Goal: Task Accomplishment & Management: Use online tool/utility

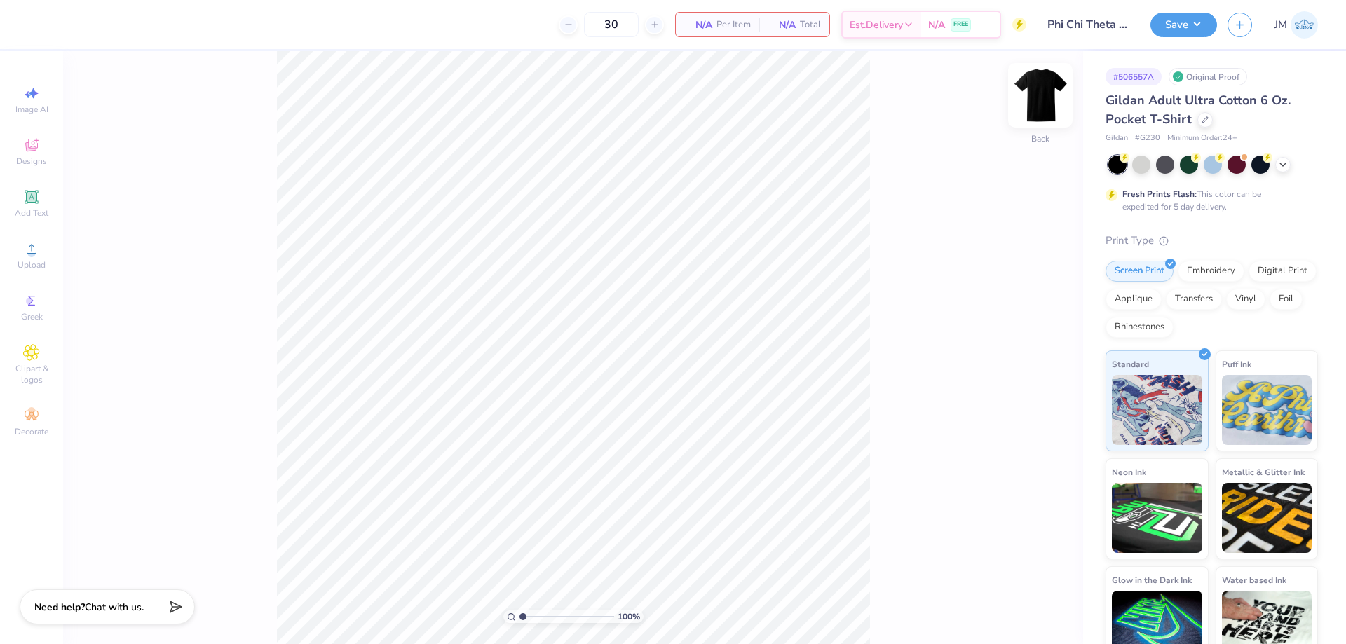
click at [1045, 88] on img at bounding box center [1040, 95] width 56 height 56
click at [1044, 93] on img at bounding box center [1040, 95] width 56 height 56
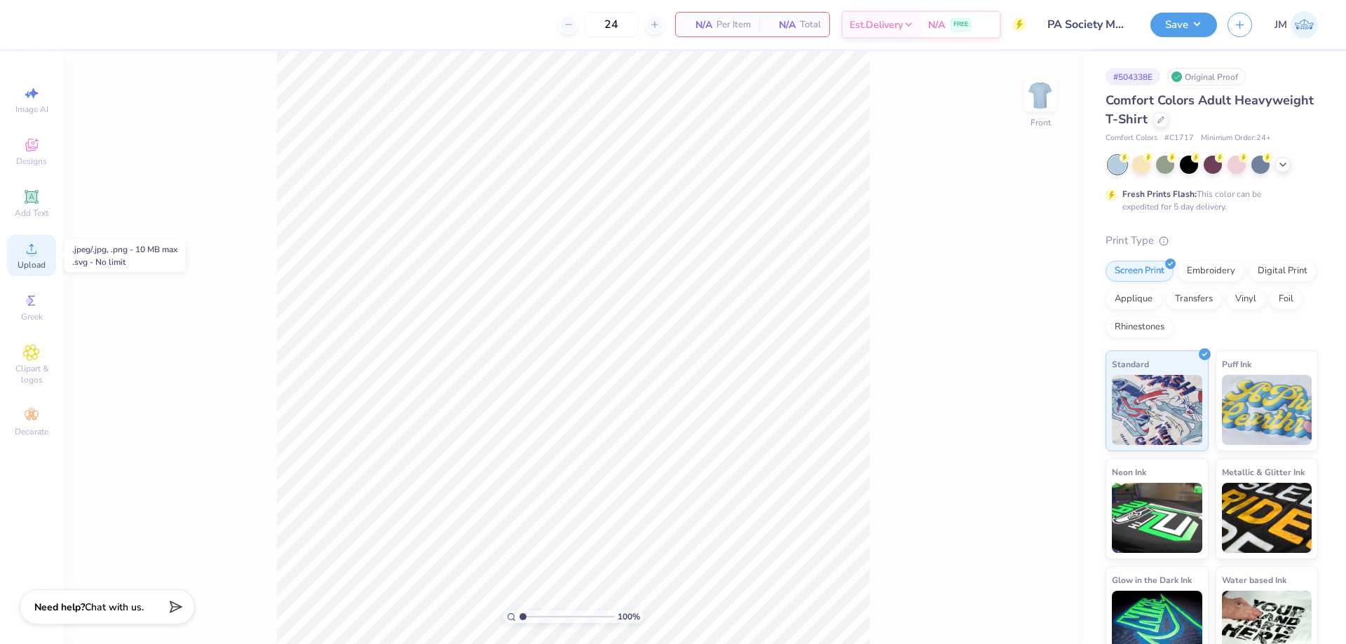
click at [24, 245] on icon at bounding box center [31, 248] width 17 height 17
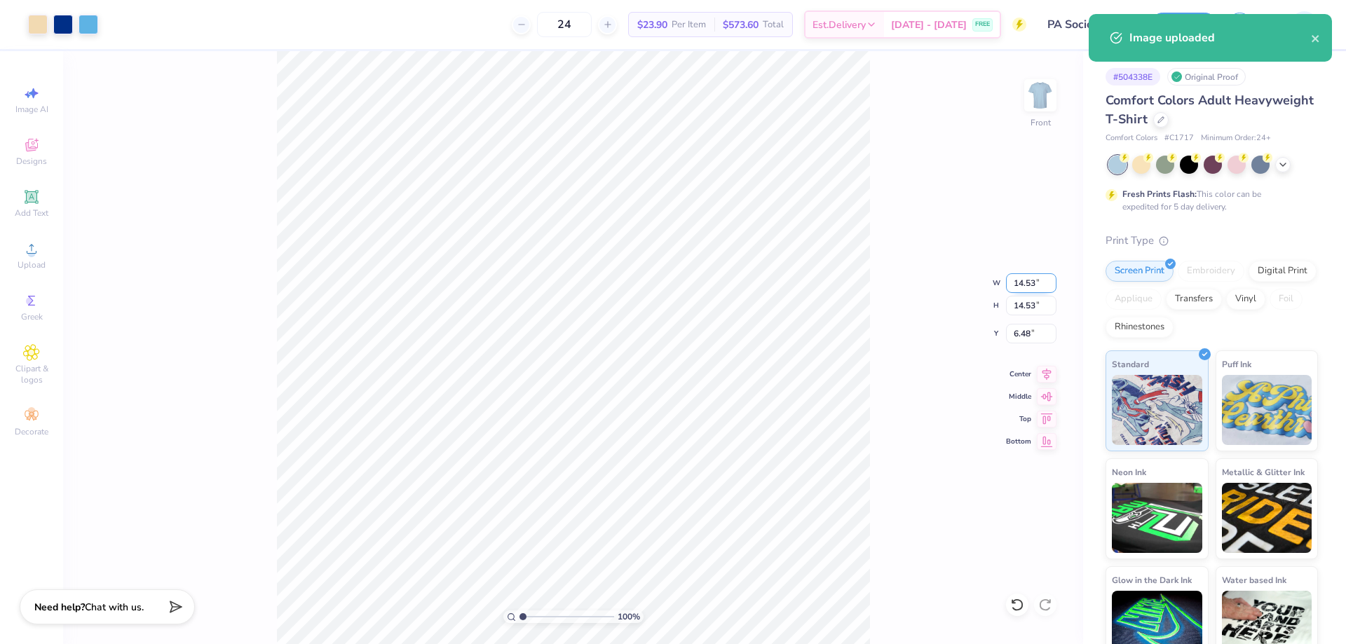
click at [1032, 288] on input "14.53" at bounding box center [1031, 283] width 50 height 20
type input "12.00"
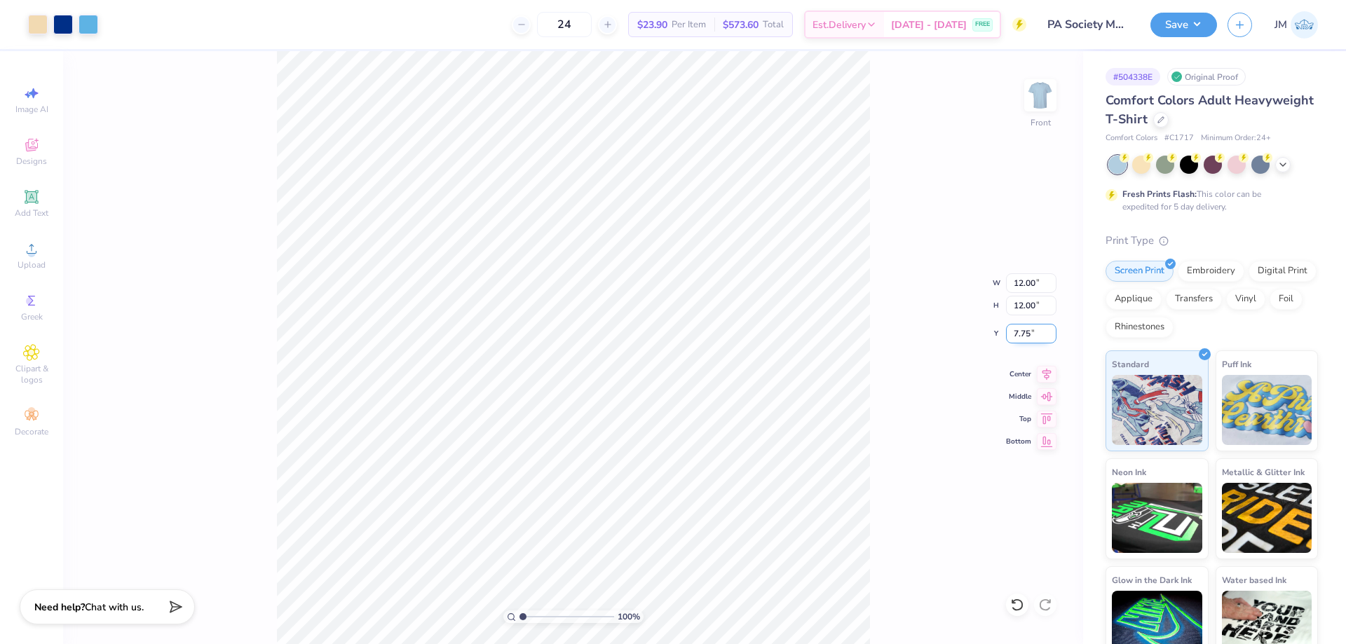
click at [1028, 341] on input "7.75" at bounding box center [1031, 334] width 50 height 20
type input "3.00"
click at [1037, 83] on img at bounding box center [1040, 95] width 56 height 56
click at [13, 242] on div "Upload" at bounding box center [31, 255] width 49 height 41
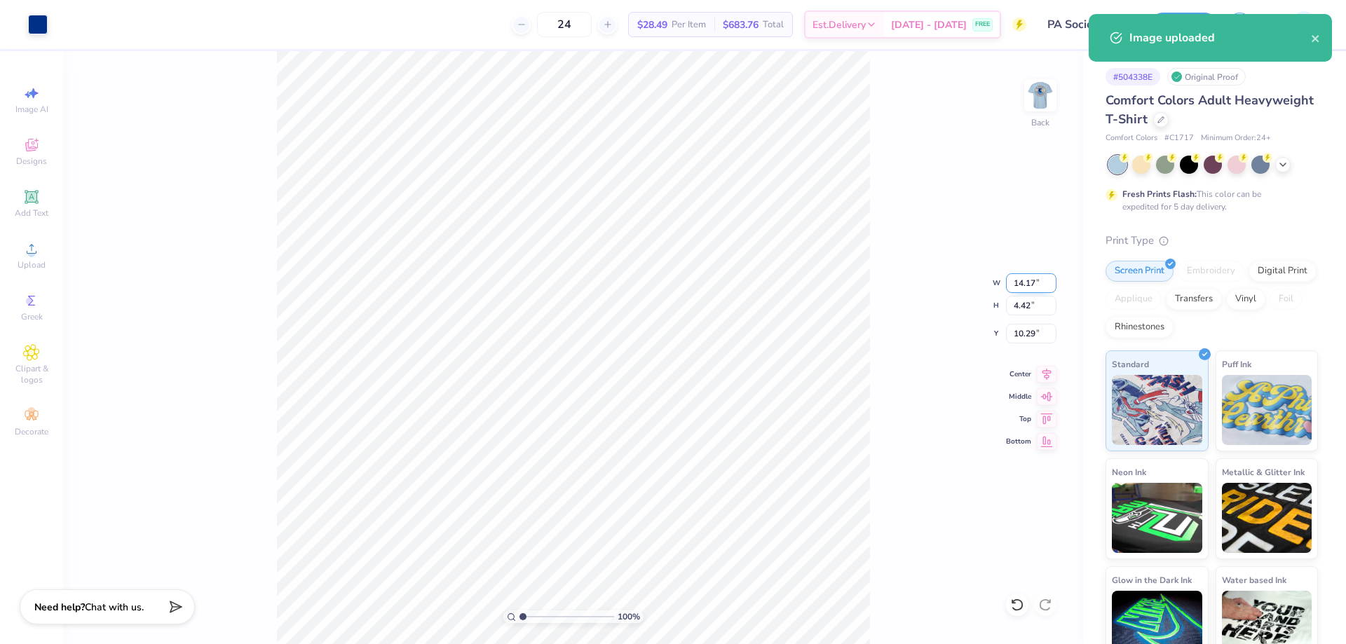
click at [1017, 280] on input "14.17" at bounding box center [1031, 283] width 50 height 20
type input "9.00"
type input "2.81"
click at [1028, 336] on input "11.10" at bounding box center [1031, 334] width 50 height 20
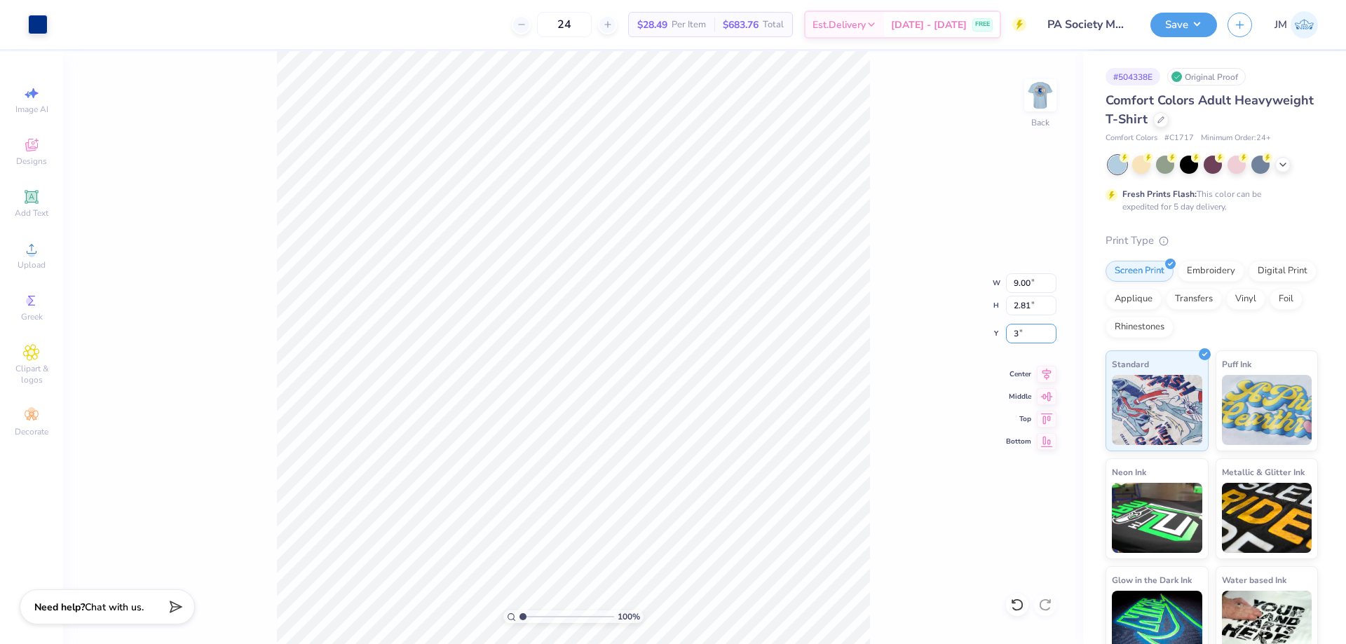
type input "3.00"
click at [875, 194] on div "100 % Back W 9.00 9.00 " H 2.81 2.81 " Y 3.00 3.00 " Center Middle Top Bottom" at bounding box center [573, 347] width 1020 height 593
click at [1037, 302] on input "2.81" at bounding box center [1031, 306] width 50 height 20
type input "2.8"
type input "8.98"
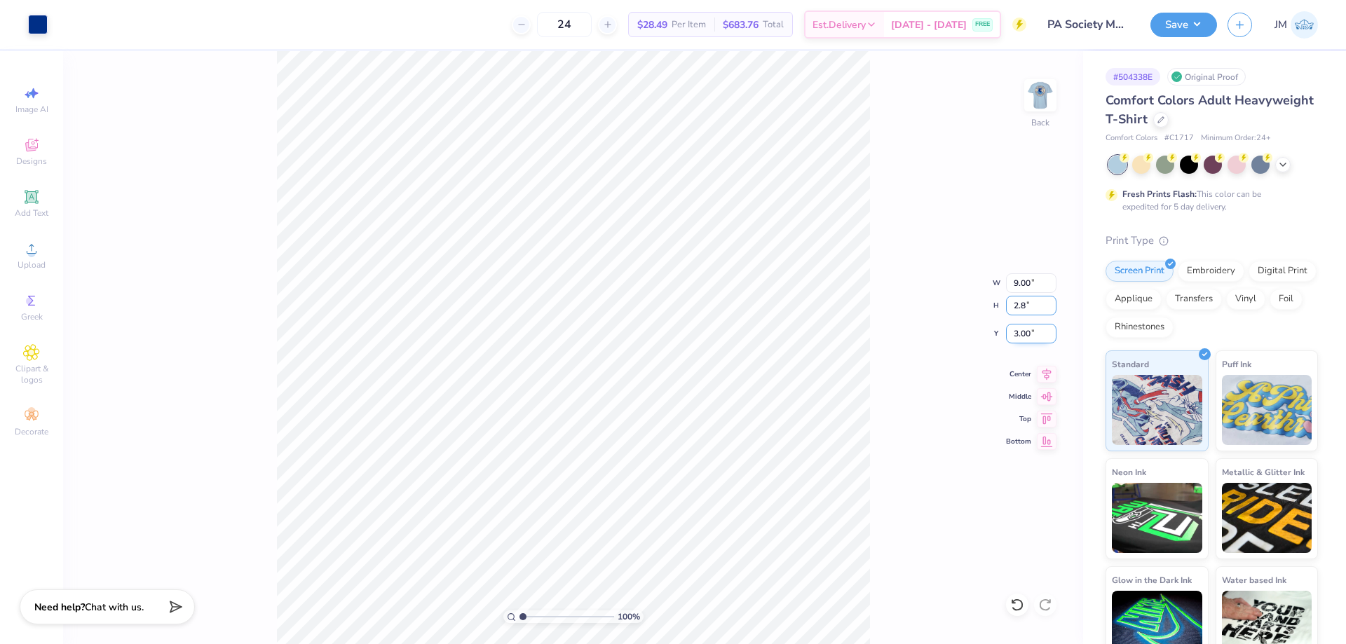
type input "2.80"
click at [1041, 278] on input "8.98" at bounding box center [1031, 283] width 50 height 20
type input "9.00"
type input "2.81"
click at [1207, 19] on button "Save" at bounding box center [1183, 23] width 67 height 25
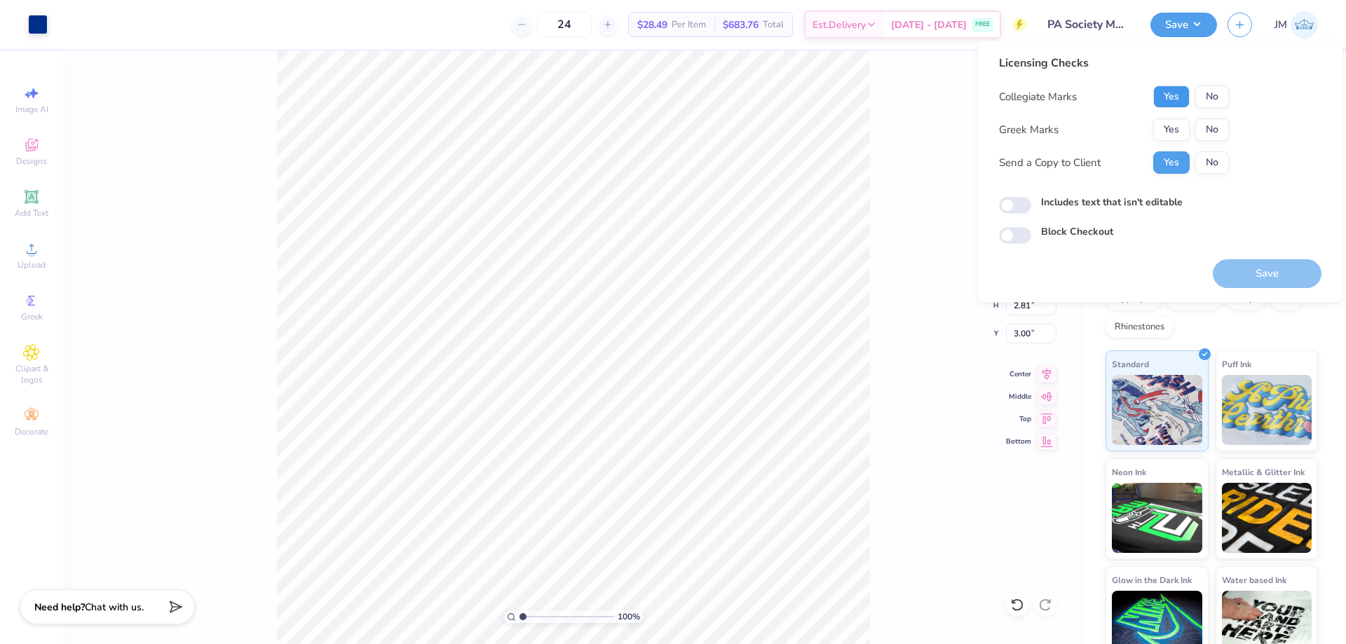
click at [1173, 99] on button "Yes" at bounding box center [1171, 97] width 36 height 22
click at [1221, 125] on button "No" at bounding box center [1212, 129] width 34 height 22
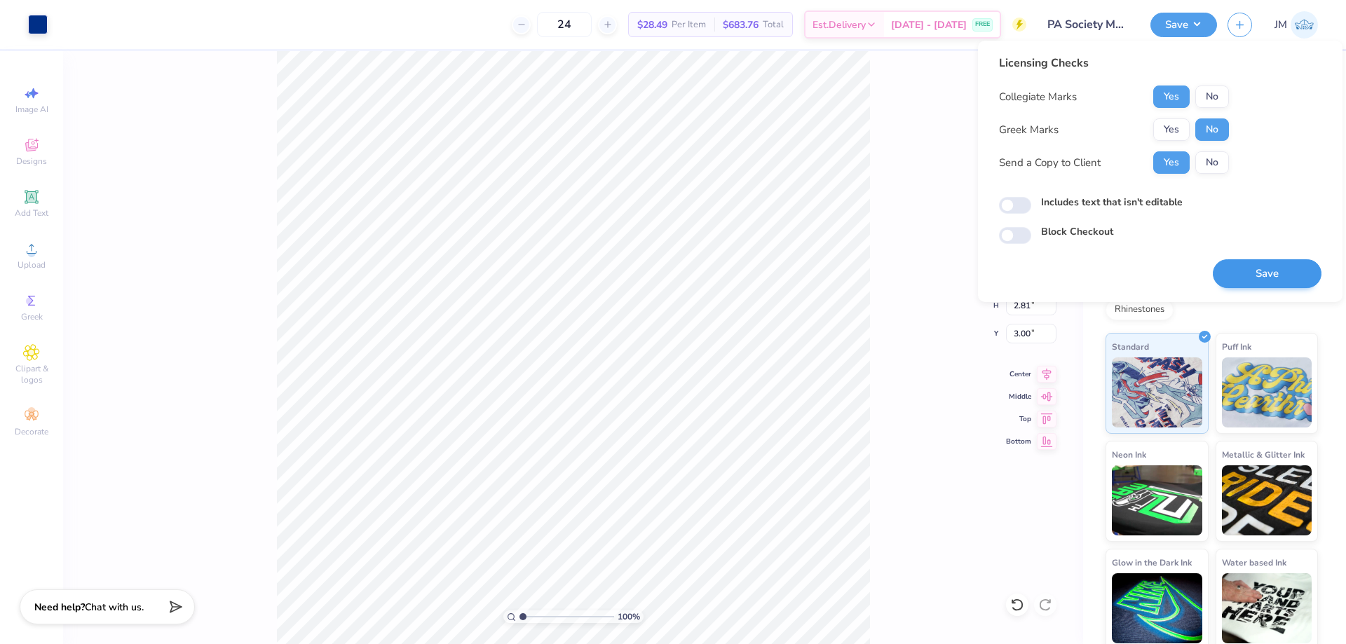
scroll to position [23, 0]
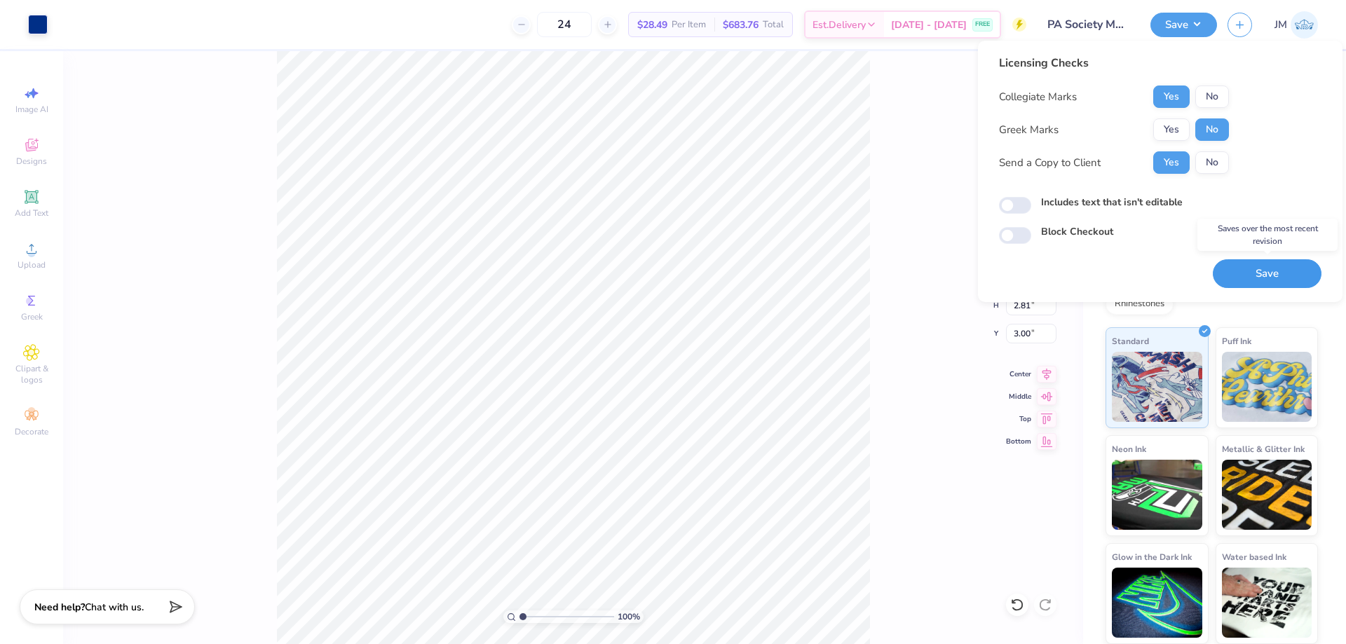
click at [1241, 275] on button "Save" at bounding box center [1267, 273] width 109 height 29
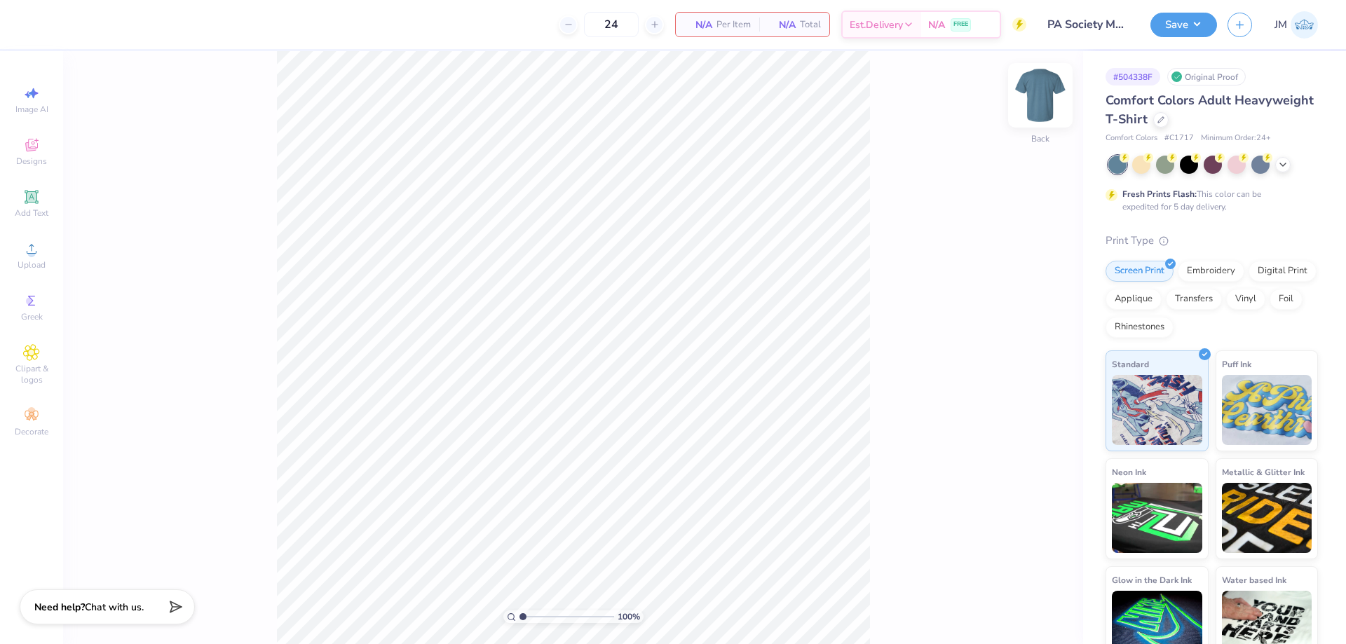
click at [1043, 97] on img at bounding box center [1040, 95] width 56 height 56
click at [40, 251] on div "Upload" at bounding box center [31, 255] width 49 height 41
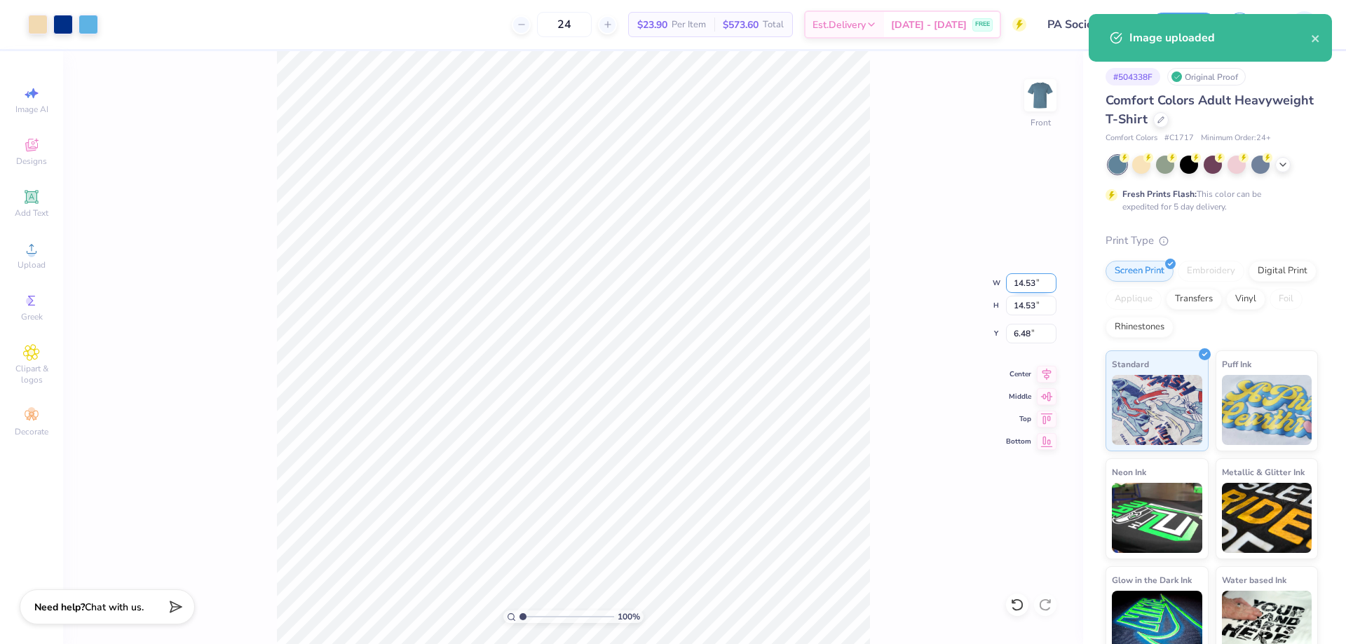
click at [1018, 280] on input "14.53" at bounding box center [1031, 283] width 50 height 20
type input "12.00"
click at [1032, 325] on input "7.75" at bounding box center [1031, 334] width 50 height 20
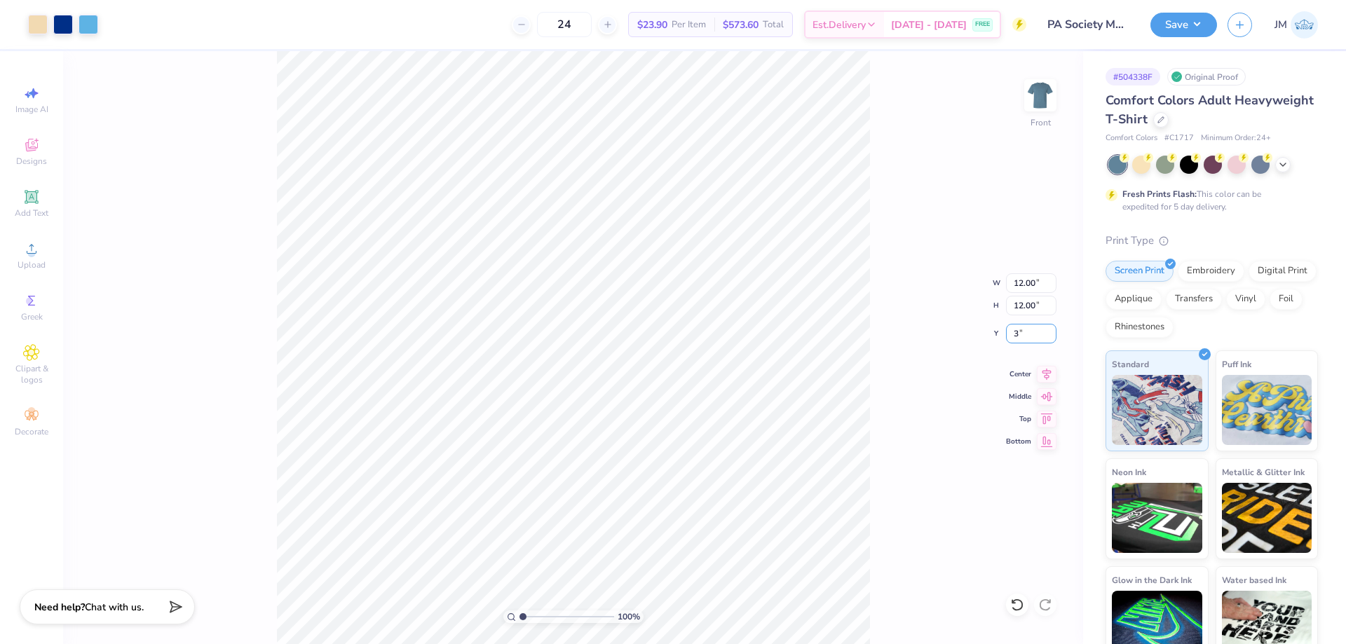
type input "3.00"
click at [929, 240] on div "100 % Front W 12.00 12.00 " H 12.00 12.00 " Y 3.00 3.00 " Center Middle Top Bot…" at bounding box center [573, 347] width 1020 height 593
click at [1285, 172] on div at bounding box center [1213, 165] width 210 height 18
click at [1287, 164] on icon at bounding box center [1282, 163] width 11 height 11
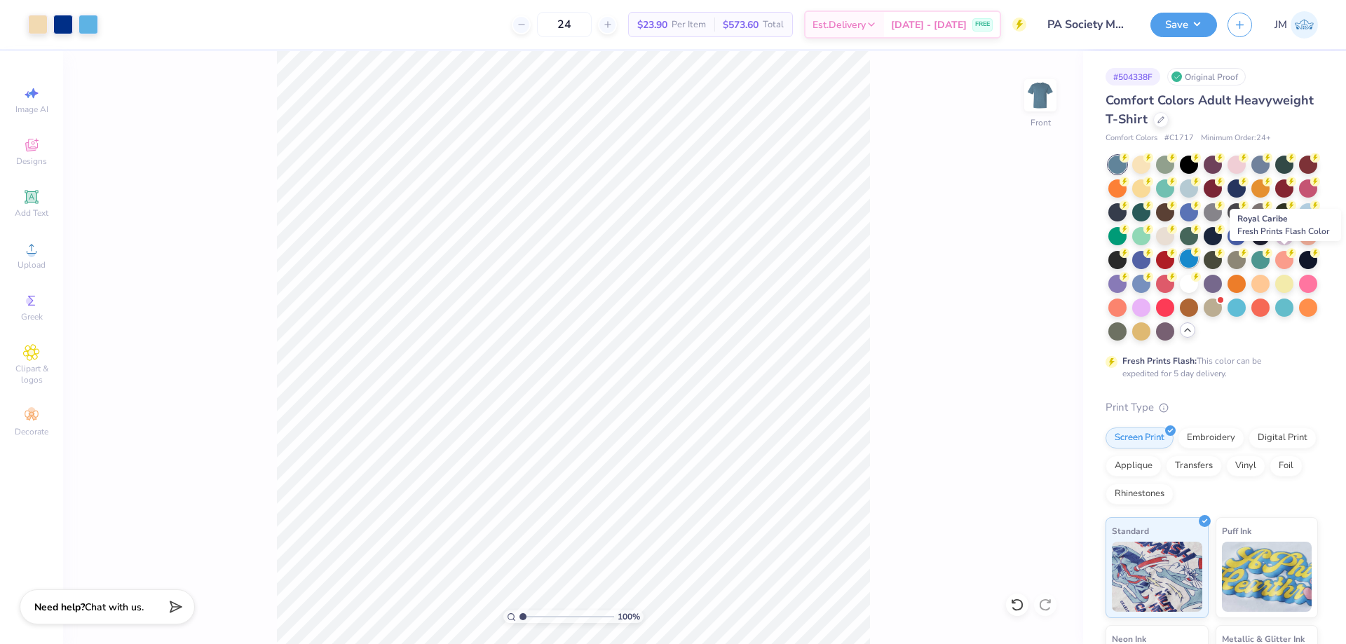
click at [1198, 260] on div at bounding box center [1189, 259] width 18 height 18
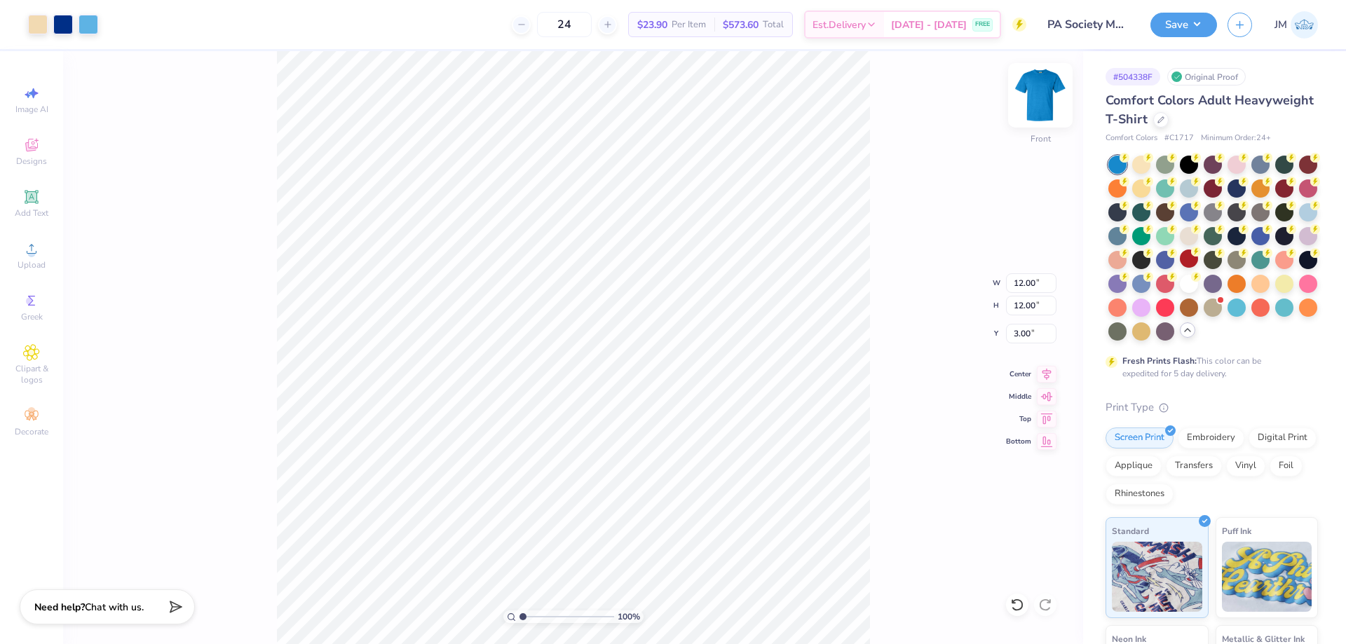
click at [1037, 90] on img at bounding box center [1040, 95] width 56 height 56
click at [36, 246] on icon at bounding box center [31, 248] width 17 height 17
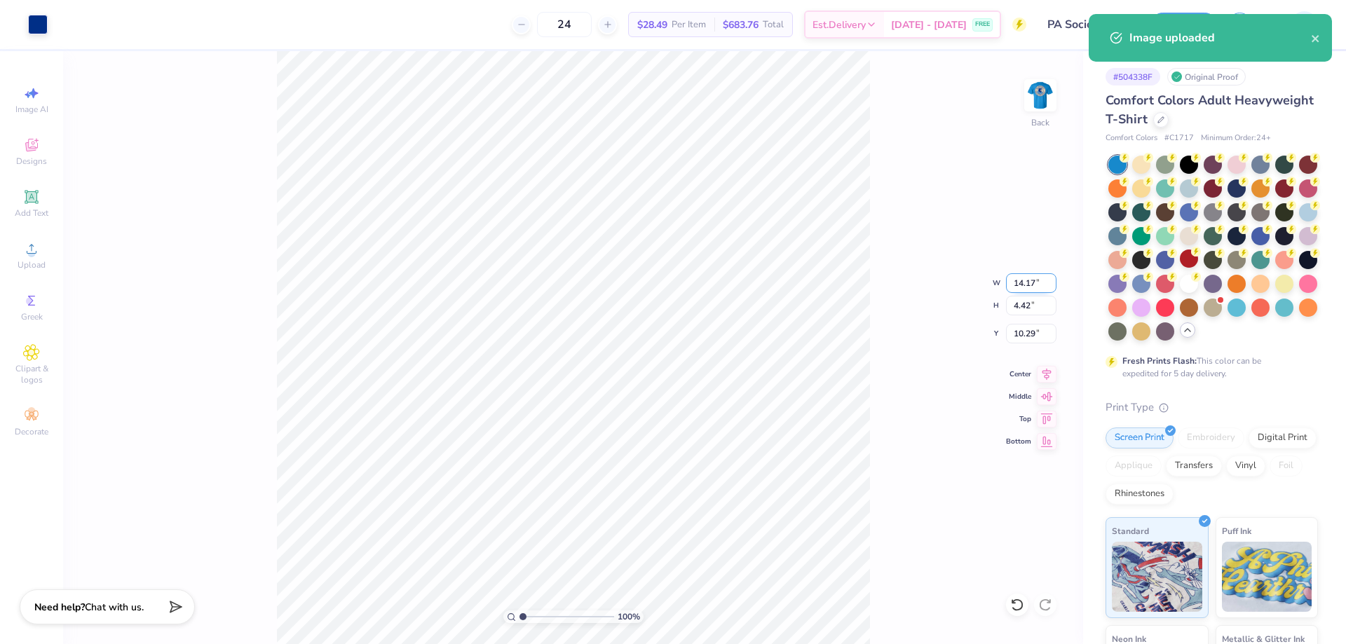
click at [1031, 276] on input "14.17" at bounding box center [1031, 283] width 50 height 20
type input "9.00"
type input "2.81"
click at [1037, 333] on input "11.10" at bounding box center [1031, 334] width 50 height 20
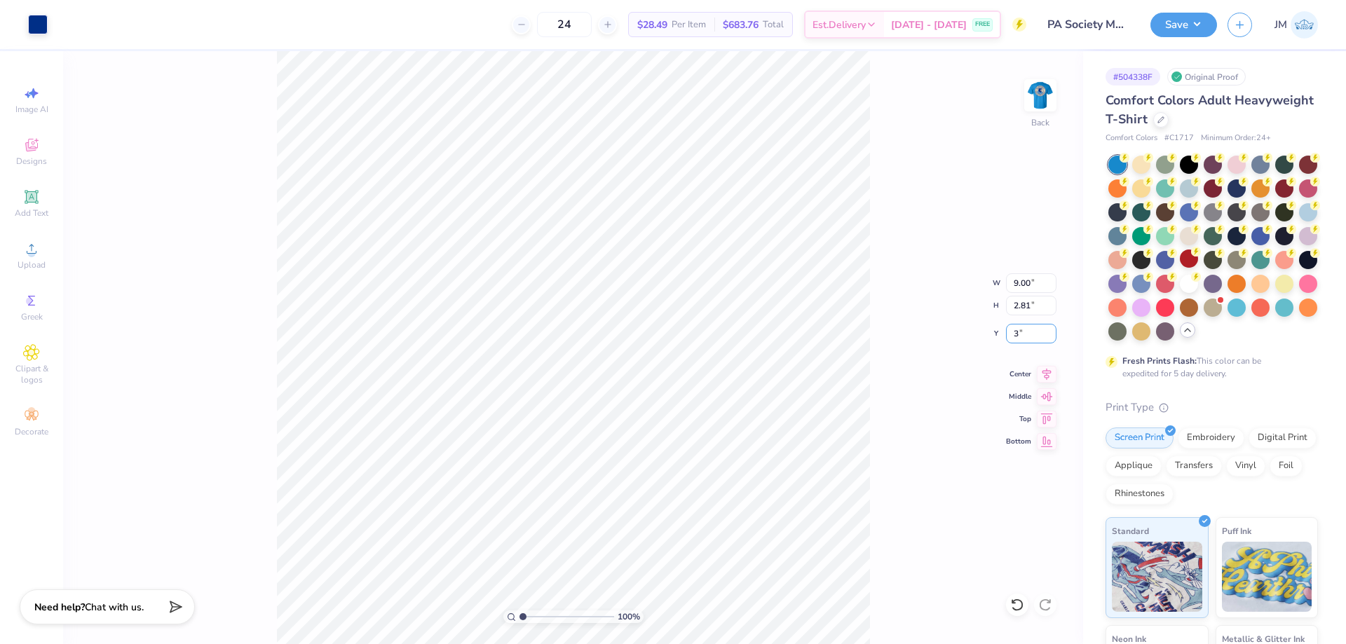
type input "3.00"
click at [1198, 25] on button "Save" at bounding box center [1183, 23] width 67 height 25
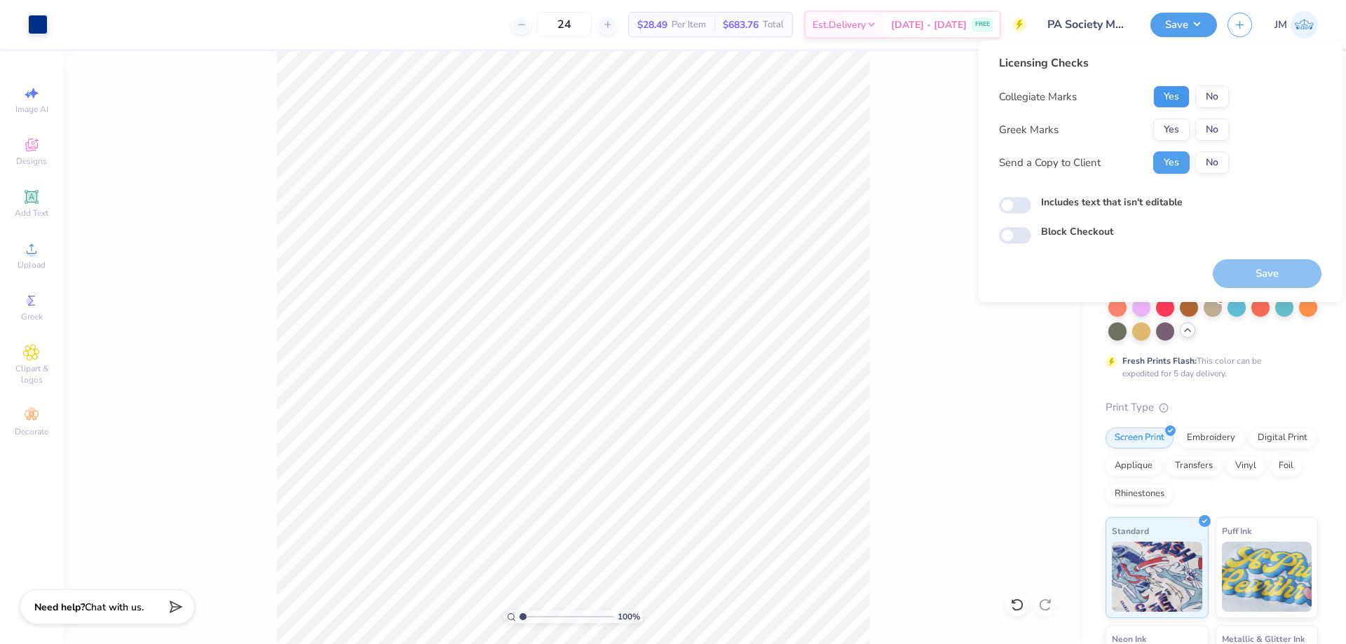
click at [1159, 96] on button "Yes" at bounding box center [1171, 97] width 36 height 22
click at [1207, 131] on button "No" at bounding box center [1212, 129] width 34 height 22
click at [1264, 254] on div "Save" at bounding box center [1267, 266] width 109 height 44
click at [1263, 261] on button "Save" at bounding box center [1267, 273] width 109 height 29
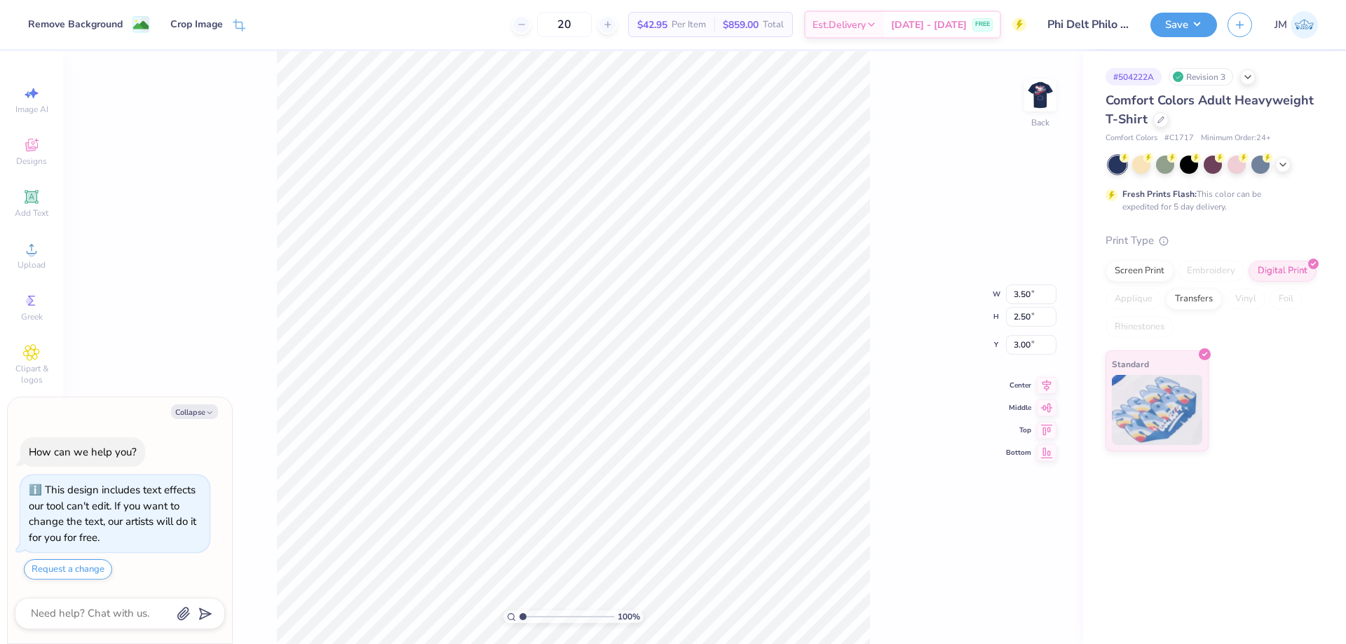
click at [1020, 88] on div "100 % Back W 3.50 3.50 " H 2.50 2.50 " Y 3.00 3.00 " Center Middle Top Bottom" at bounding box center [573, 347] width 1020 height 593
click at [1030, 90] on img at bounding box center [1040, 95] width 56 height 56
click at [587, 463] on li "Delete" at bounding box center [574, 462] width 110 height 27
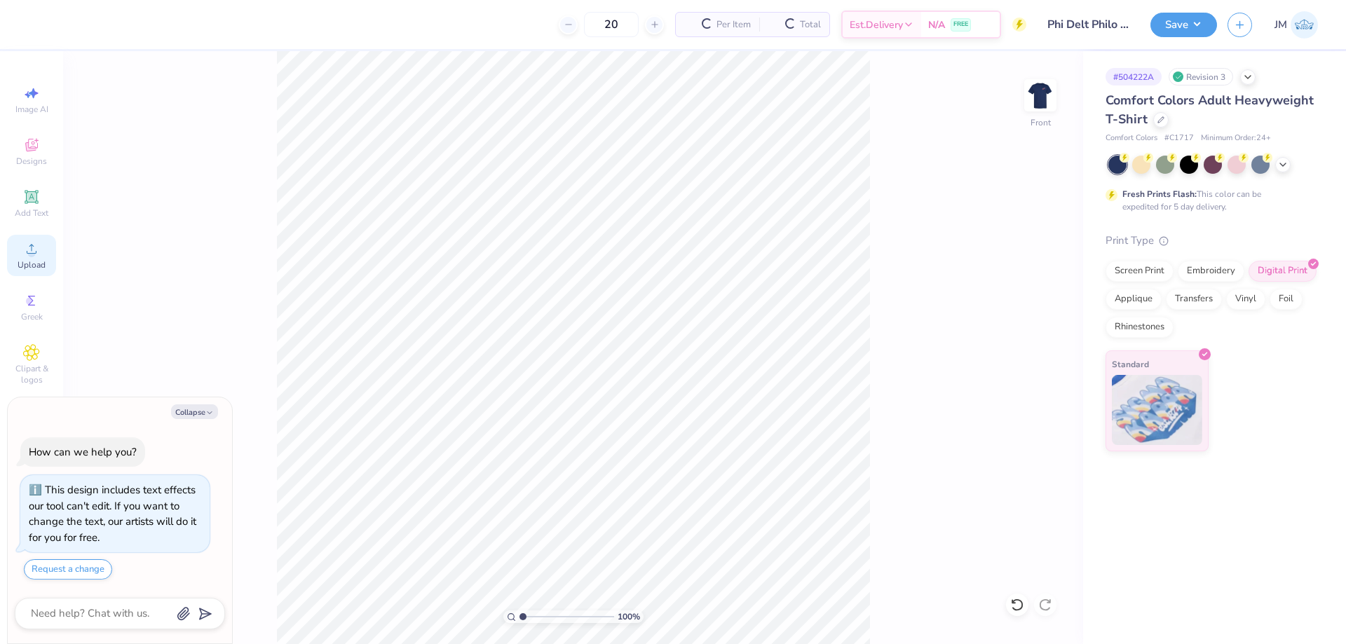
click at [28, 257] on icon at bounding box center [31, 248] width 17 height 17
click at [27, 261] on span "Upload" at bounding box center [32, 264] width 28 height 11
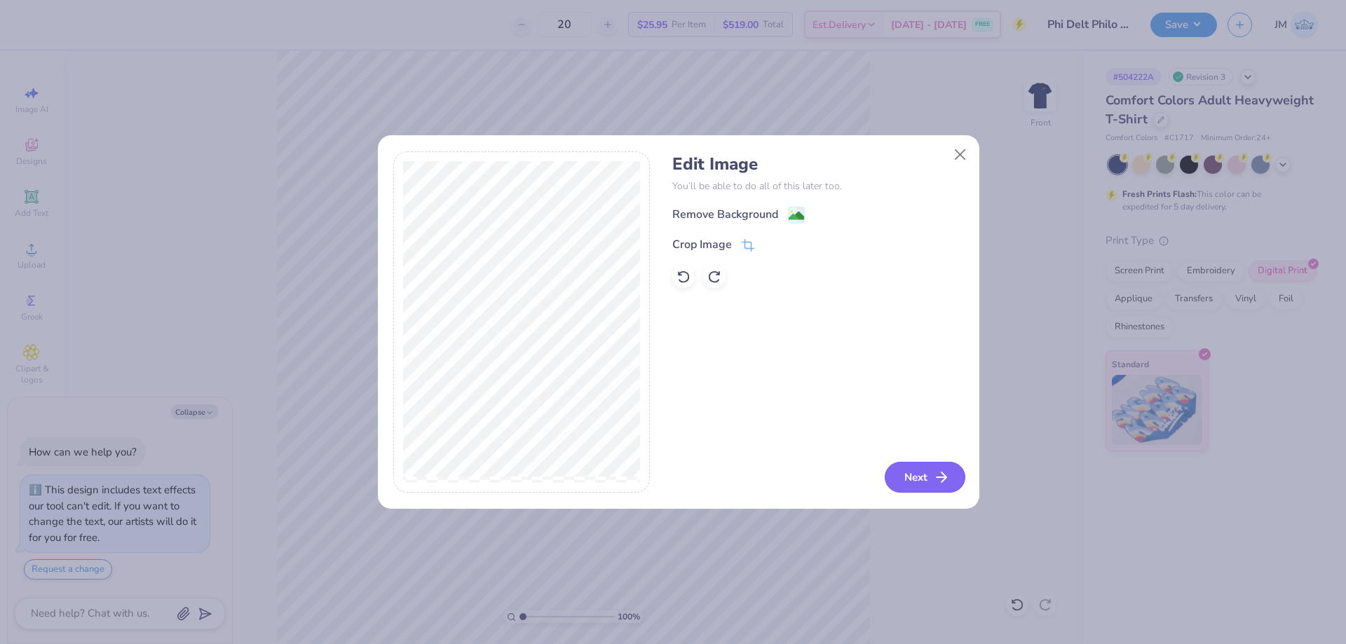
click at [888, 467] on button "Next" at bounding box center [924, 477] width 81 height 31
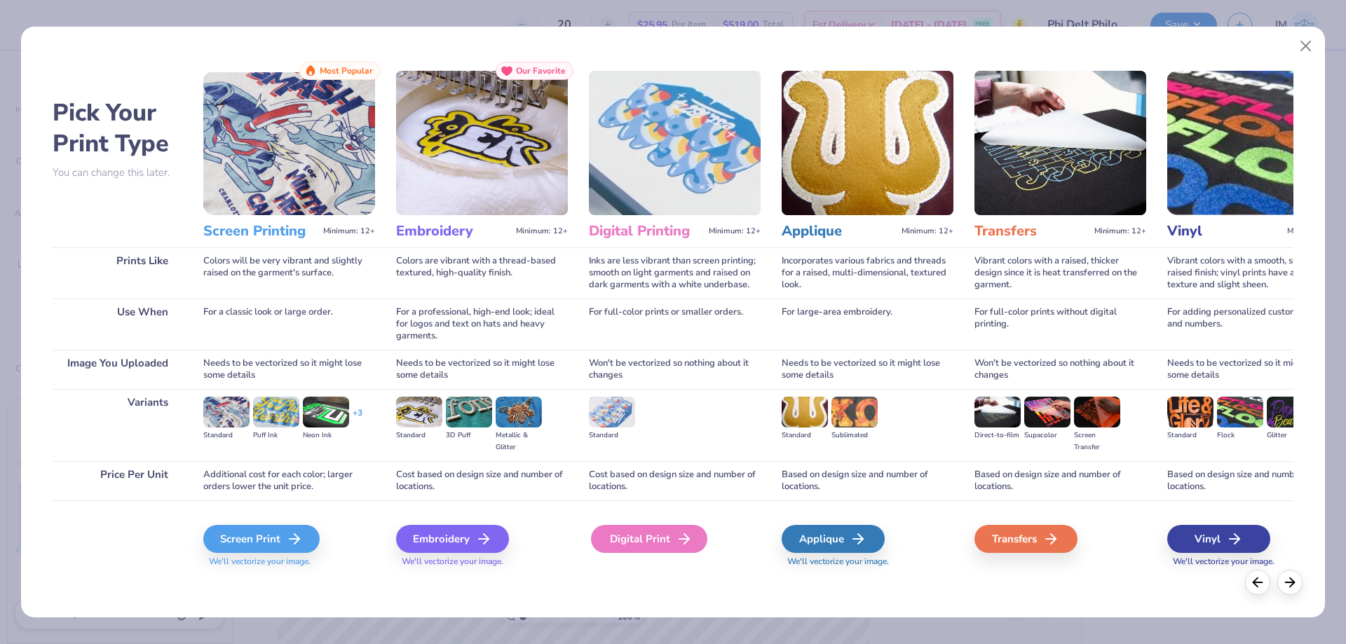
click at [663, 542] on div "Digital Print" at bounding box center [649, 539] width 116 height 28
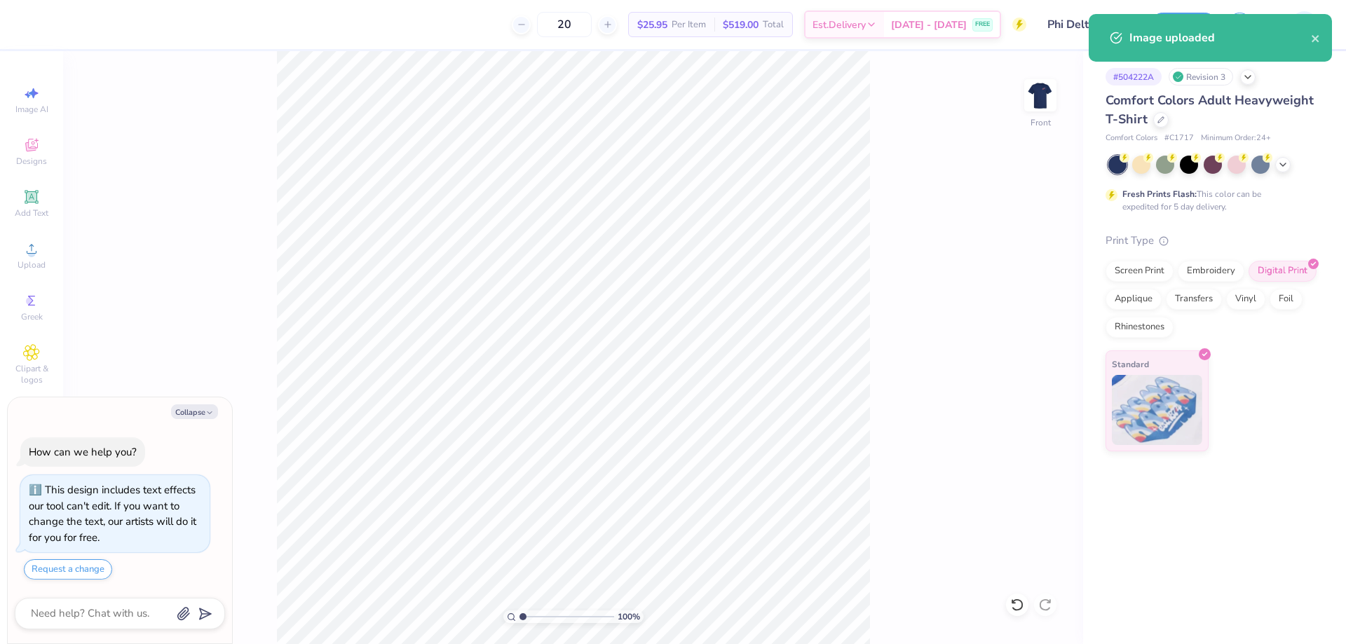
type textarea "x"
click at [1020, 287] on input "14.53" at bounding box center [1031, 283] width 50 height 20
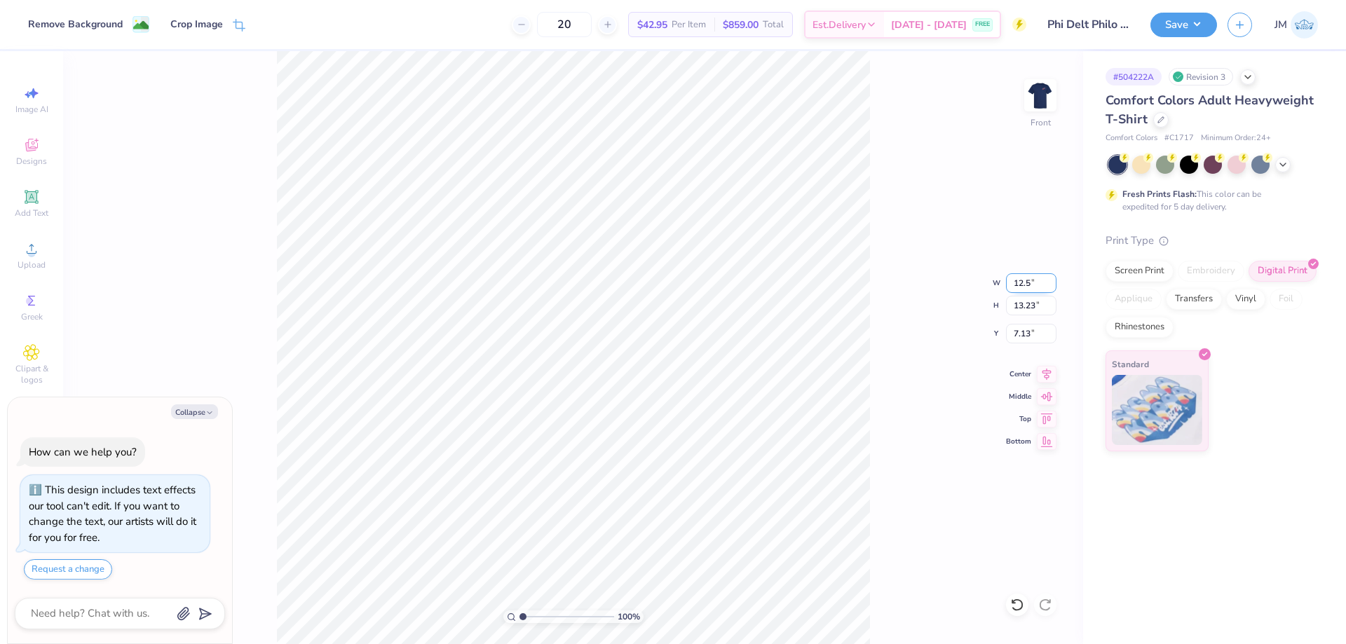
type input "12.5"
type textarea "x"
type input "12.50"
type input "11.38"
click at [1036, 328] on input "8.06" at bounding box center [1031, 334] width 50 height 20
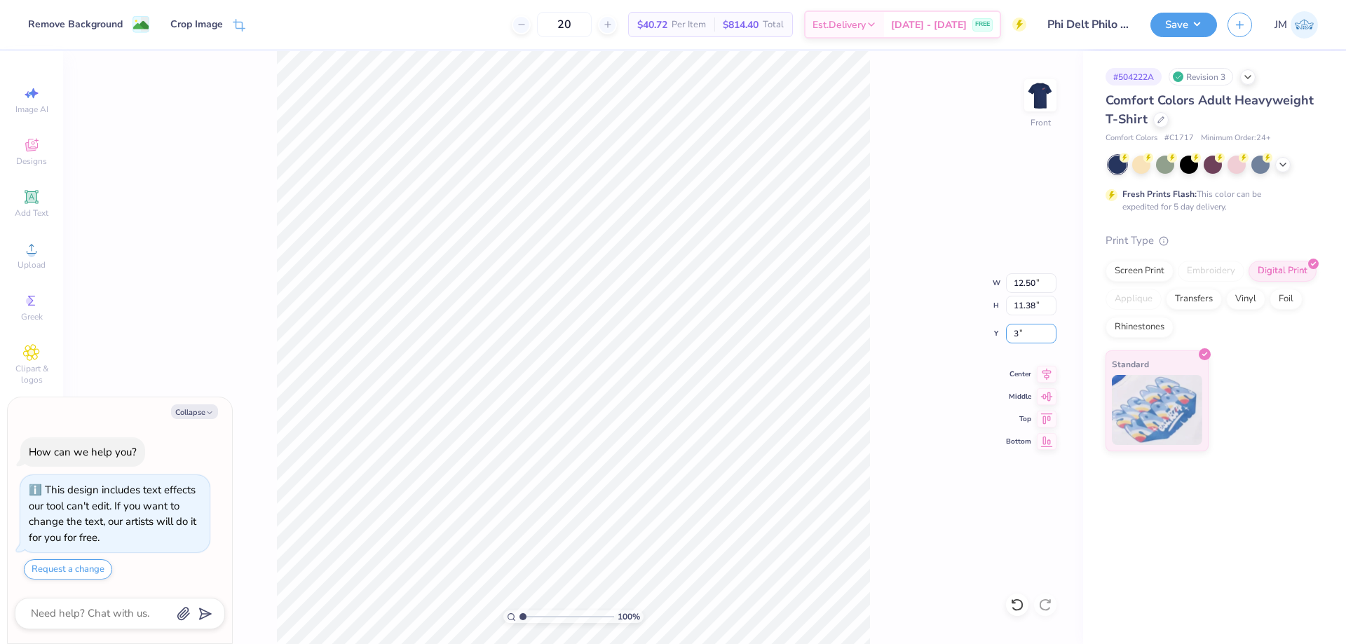
type input "3"
type textarea "x"
type input "3.00"
click at [30, 203] on icon at bounding box center [31, 197] width 17 height 17
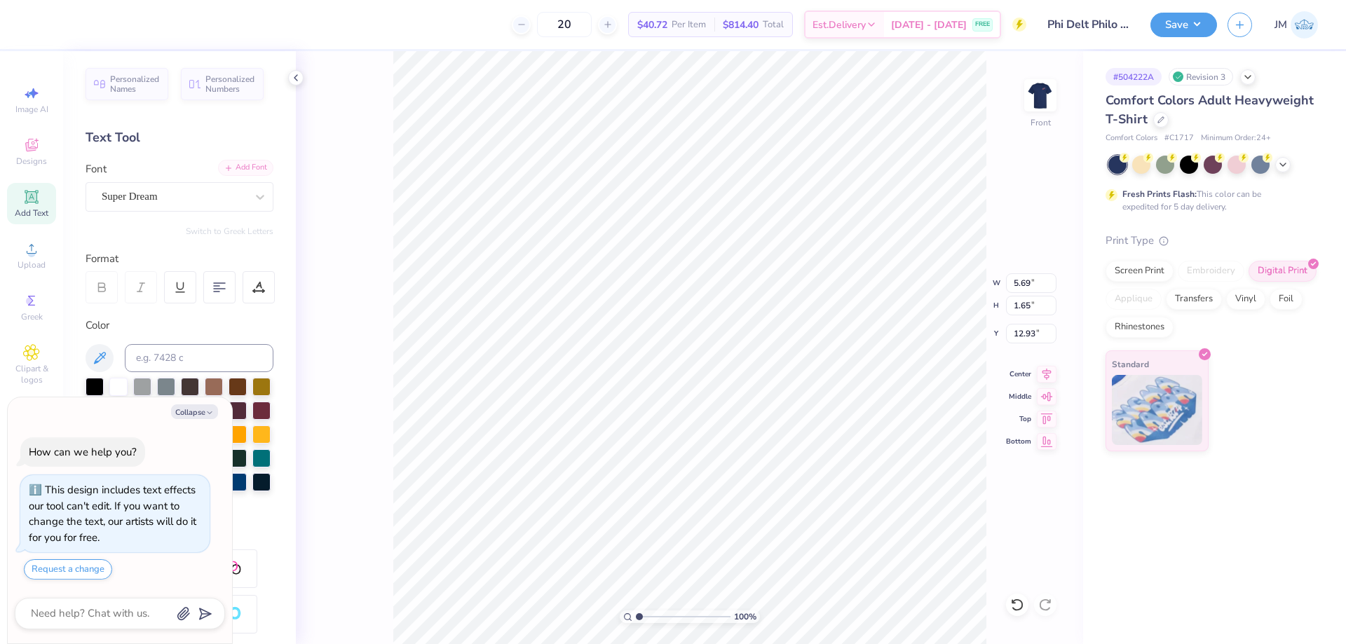
click at [224, 166] on div "Add Font" at bounding box center [245, 168] width 55 height 16
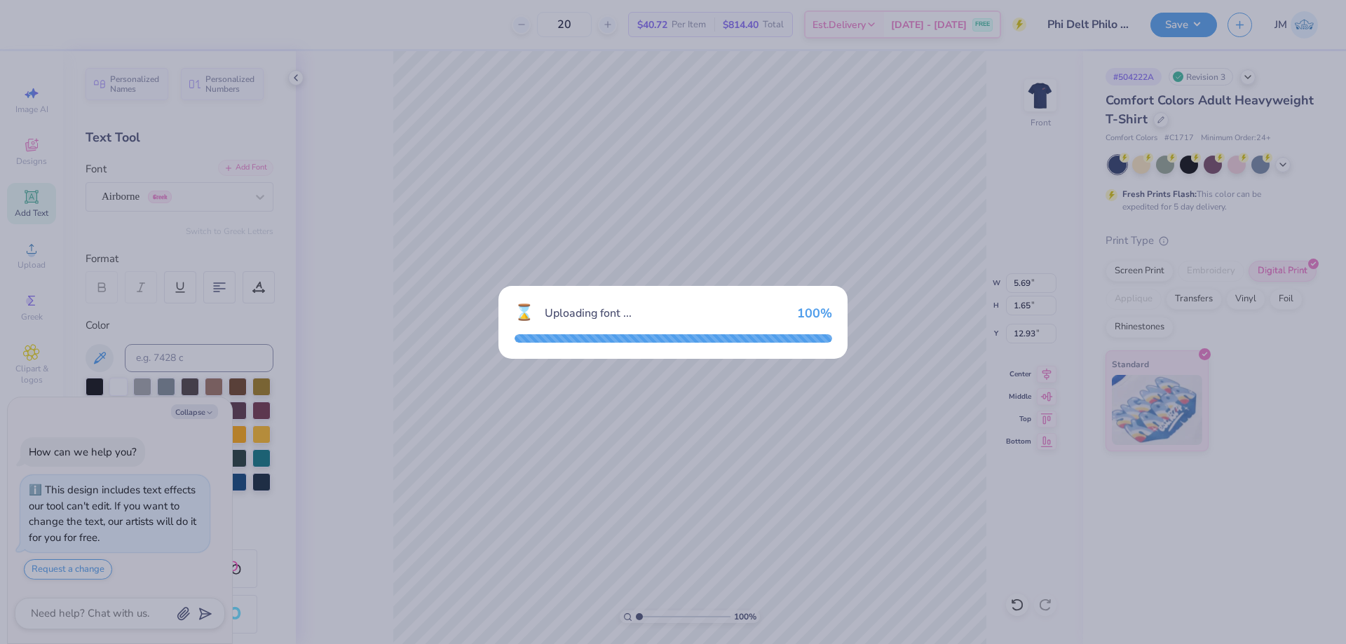
type textarea "x"
type input "5.44"
type input "1.72"
type input "12.89"
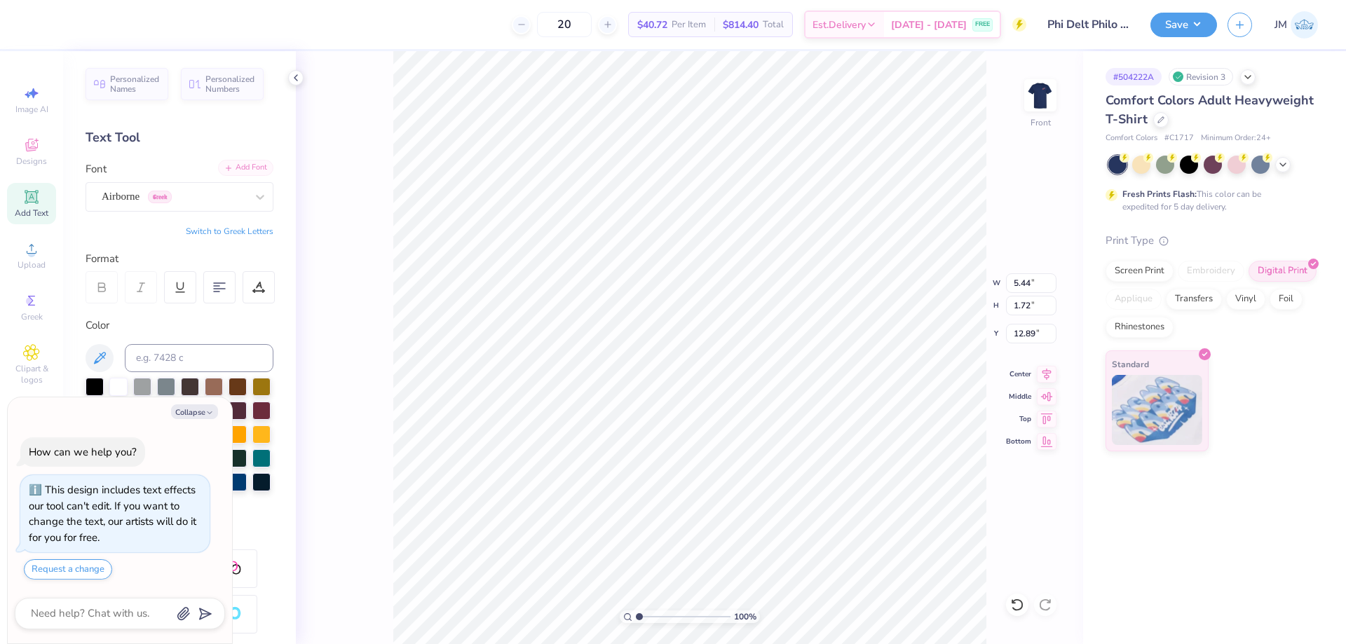
scroll to position [12, 1]
type textarea "x"
type textarea "L"
type textarea "x"
type textarea "LO"
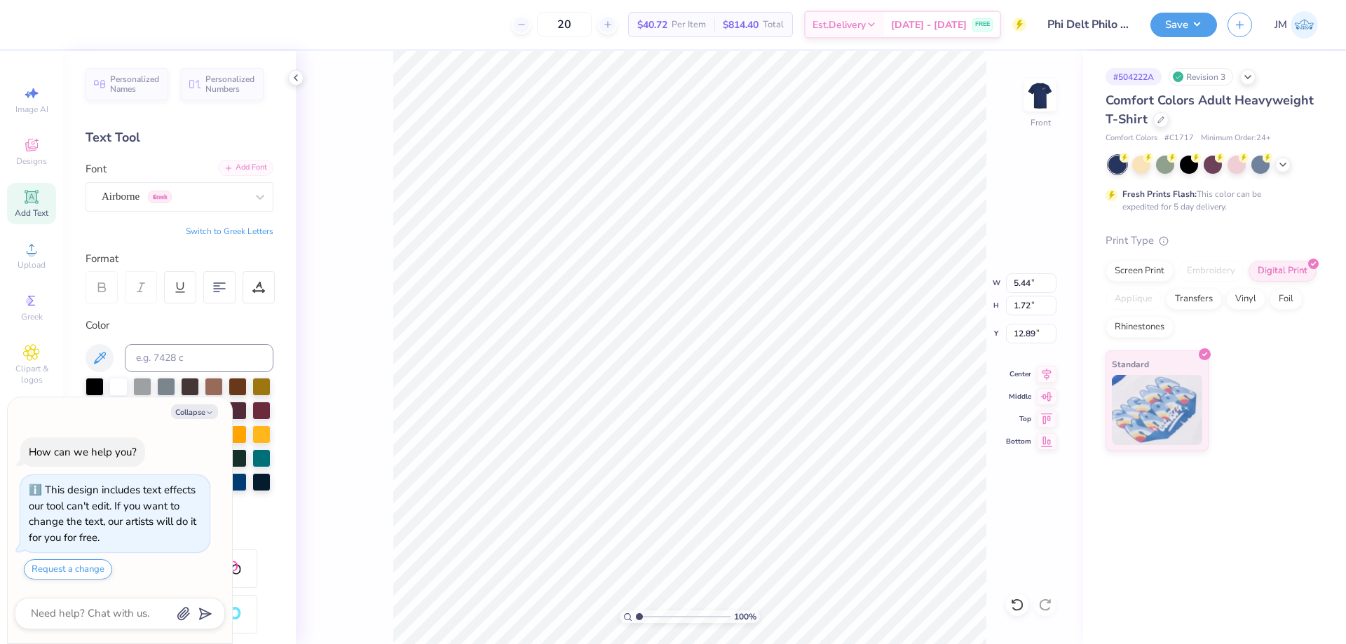
type textarea "x"
type textarea "LOGO"
type textarea "x"
type textarea "LOGO"
type textarea "x"
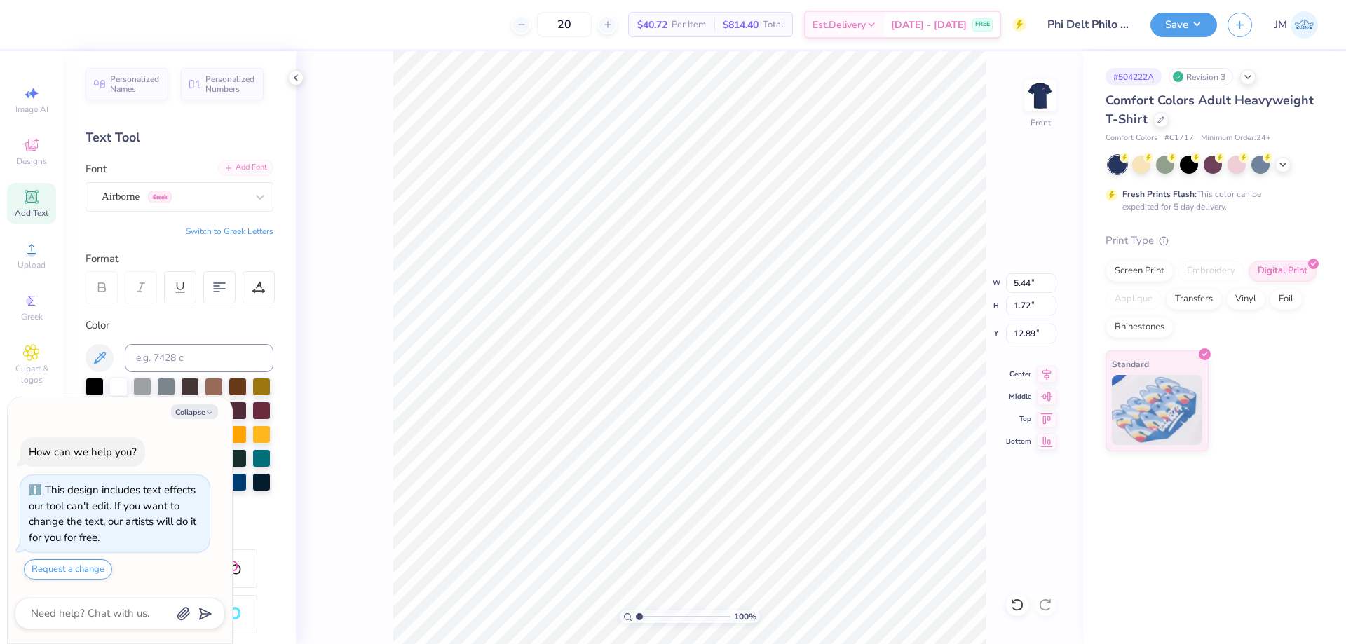
type textarea "LOGO H"
type textarea "x"
type textarea "LOGO HER"
type textarea "x"
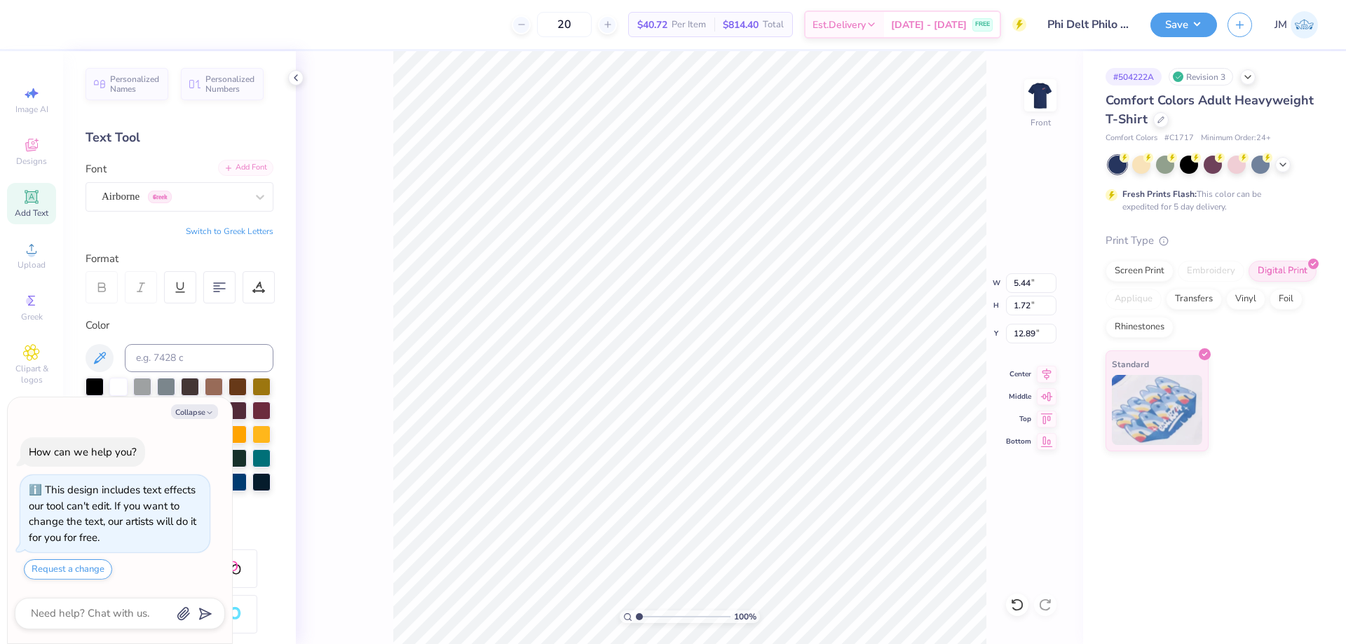
type textarea "LOGO HERE"
type textarea "x"
type input "12.15"
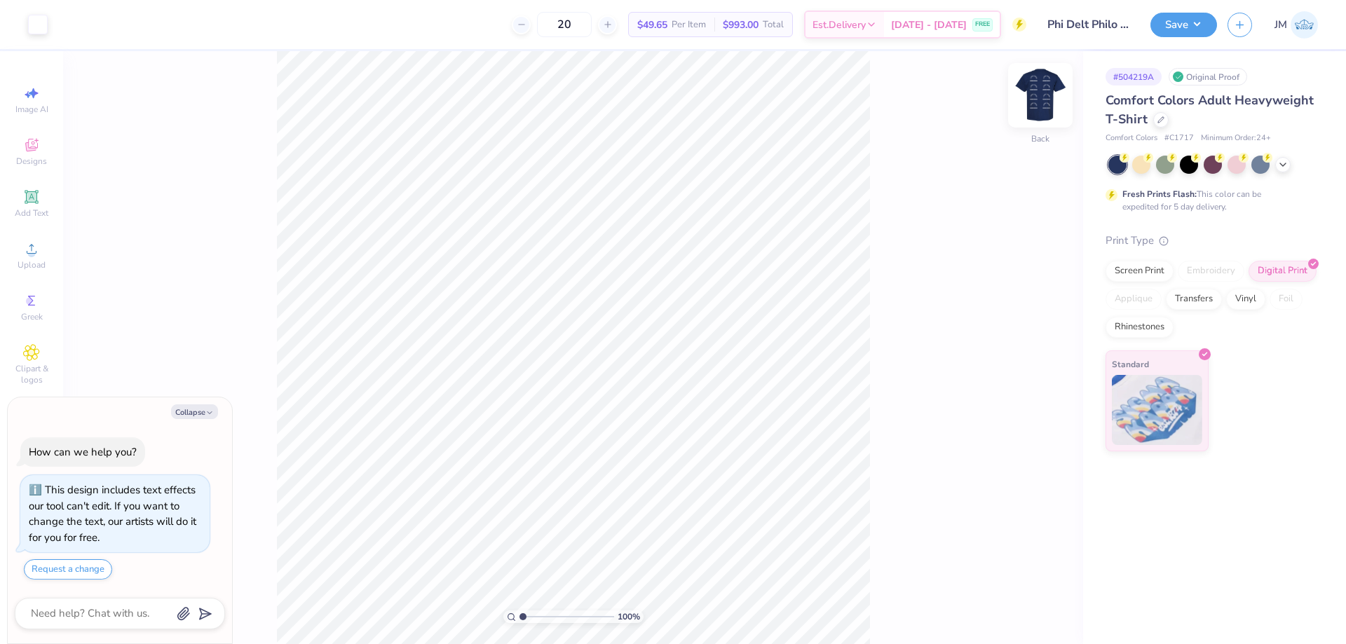
click at [1049, 93] on img at bounding box center [1040, 95] width 56 height 56
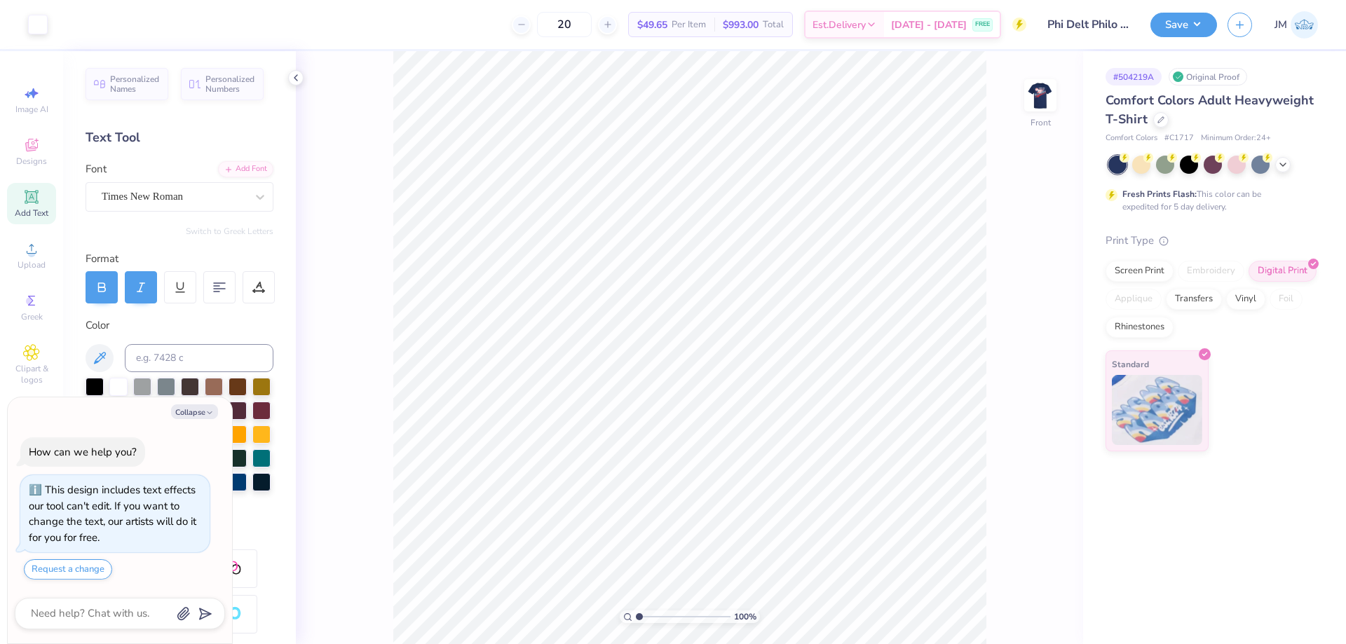
type textarea "x"
